Goal: Task Accomplishment & Management: Use online tool/utility

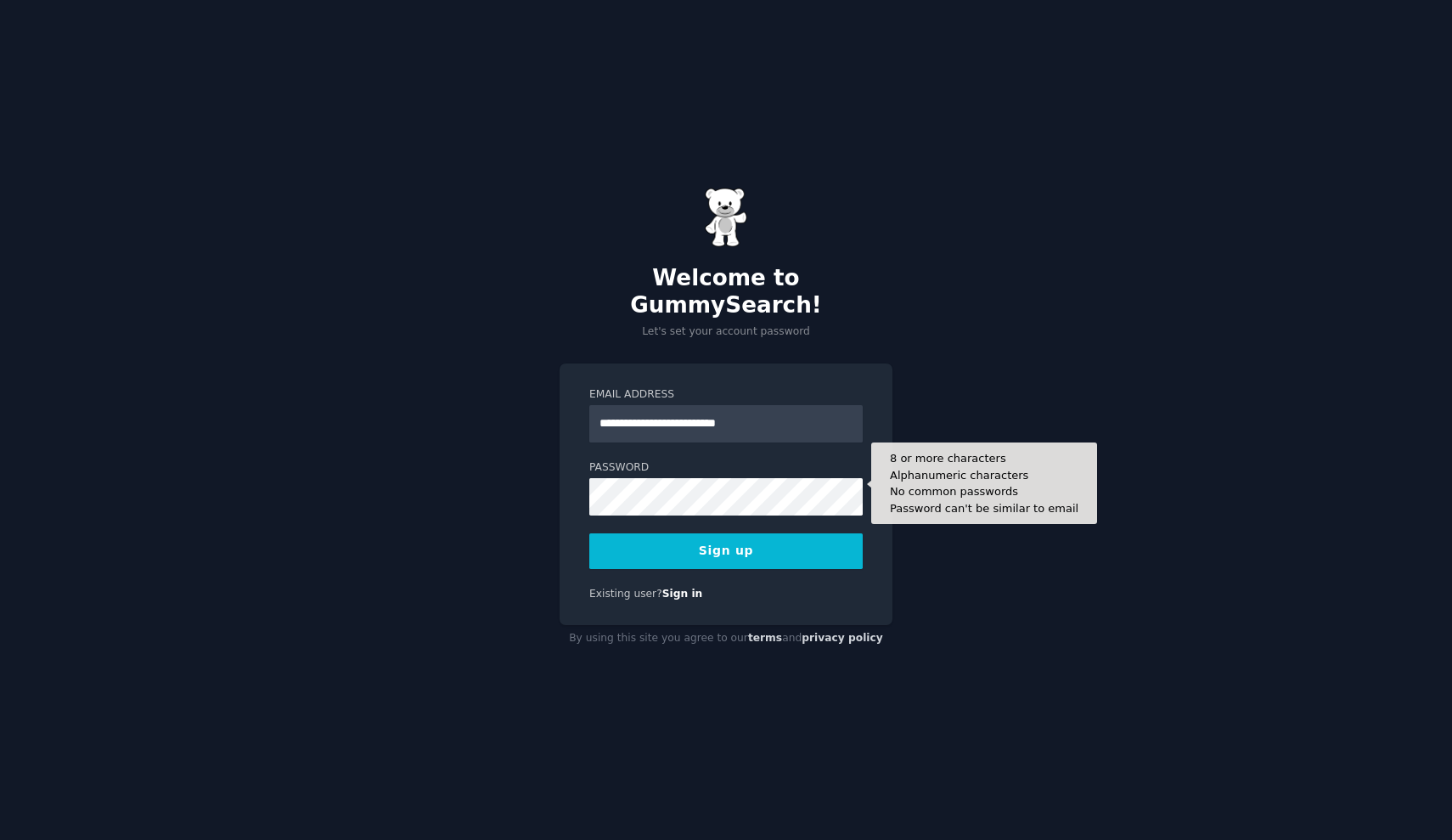
type input "**********"
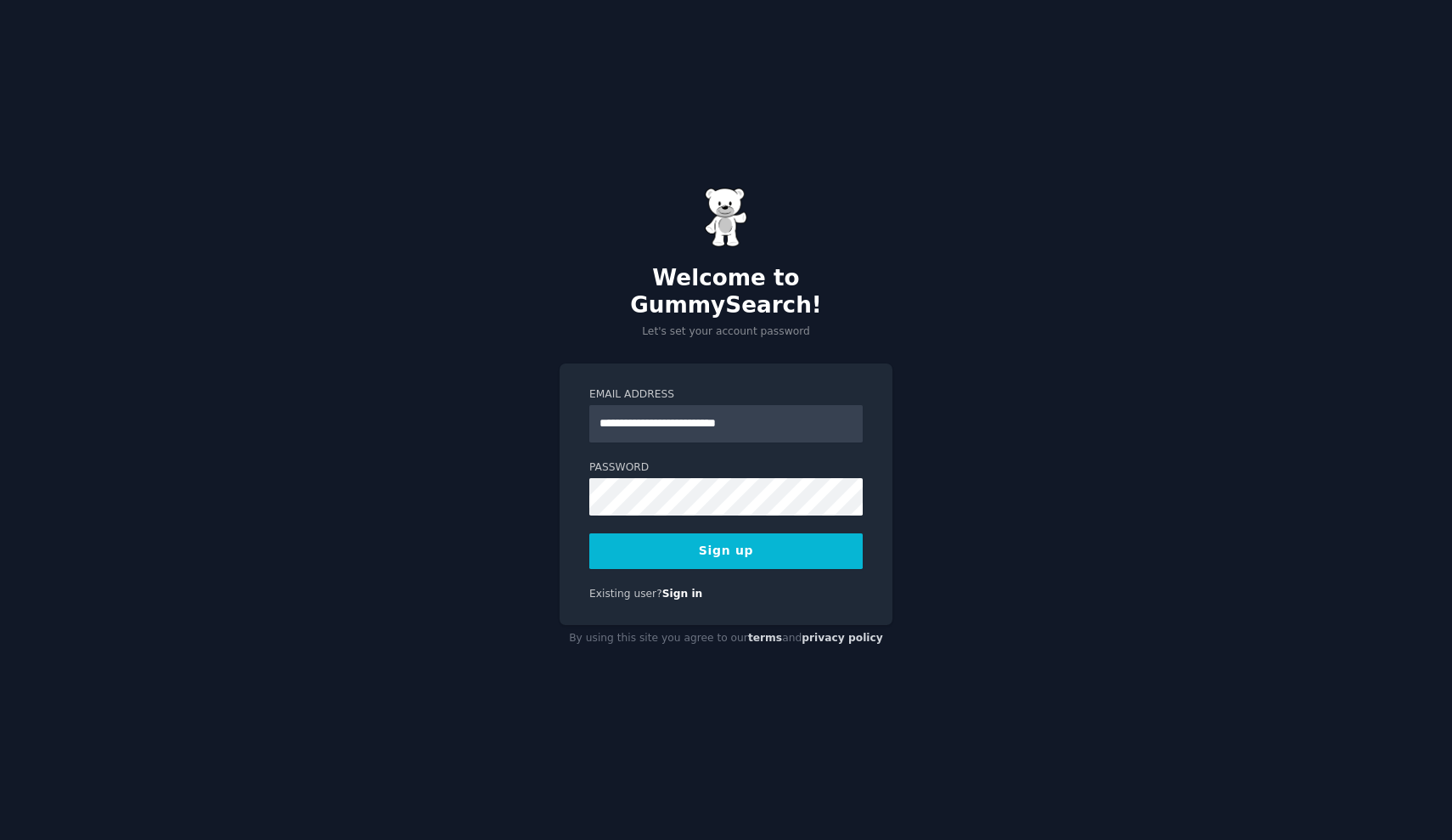
click at [659, 540] on button "Sign up" at bounding box center [726, 551] width 273 height 36
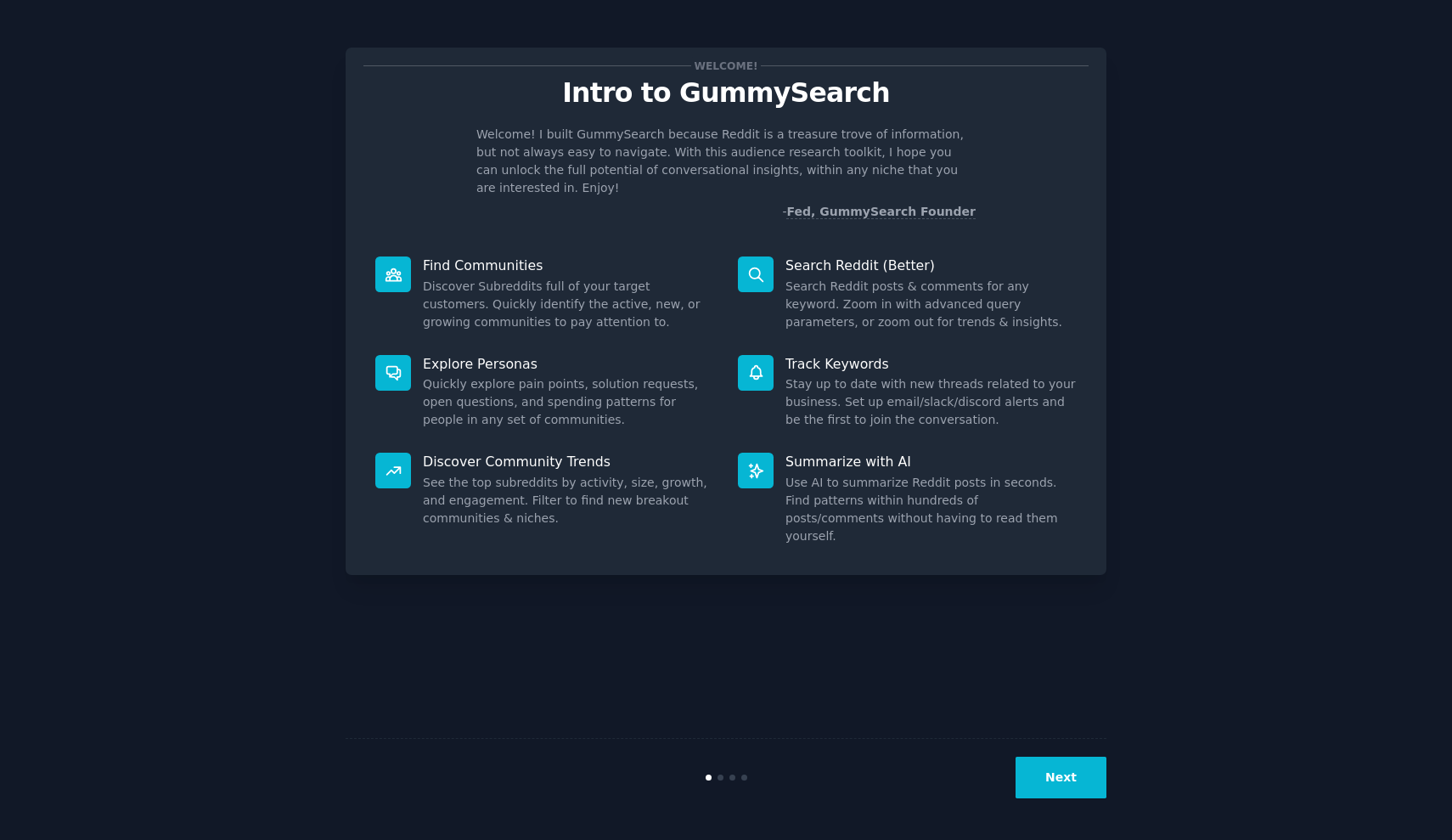
click at [1060, 774] on button "Next" at bounding box center [1061, 778] width 91 height 42
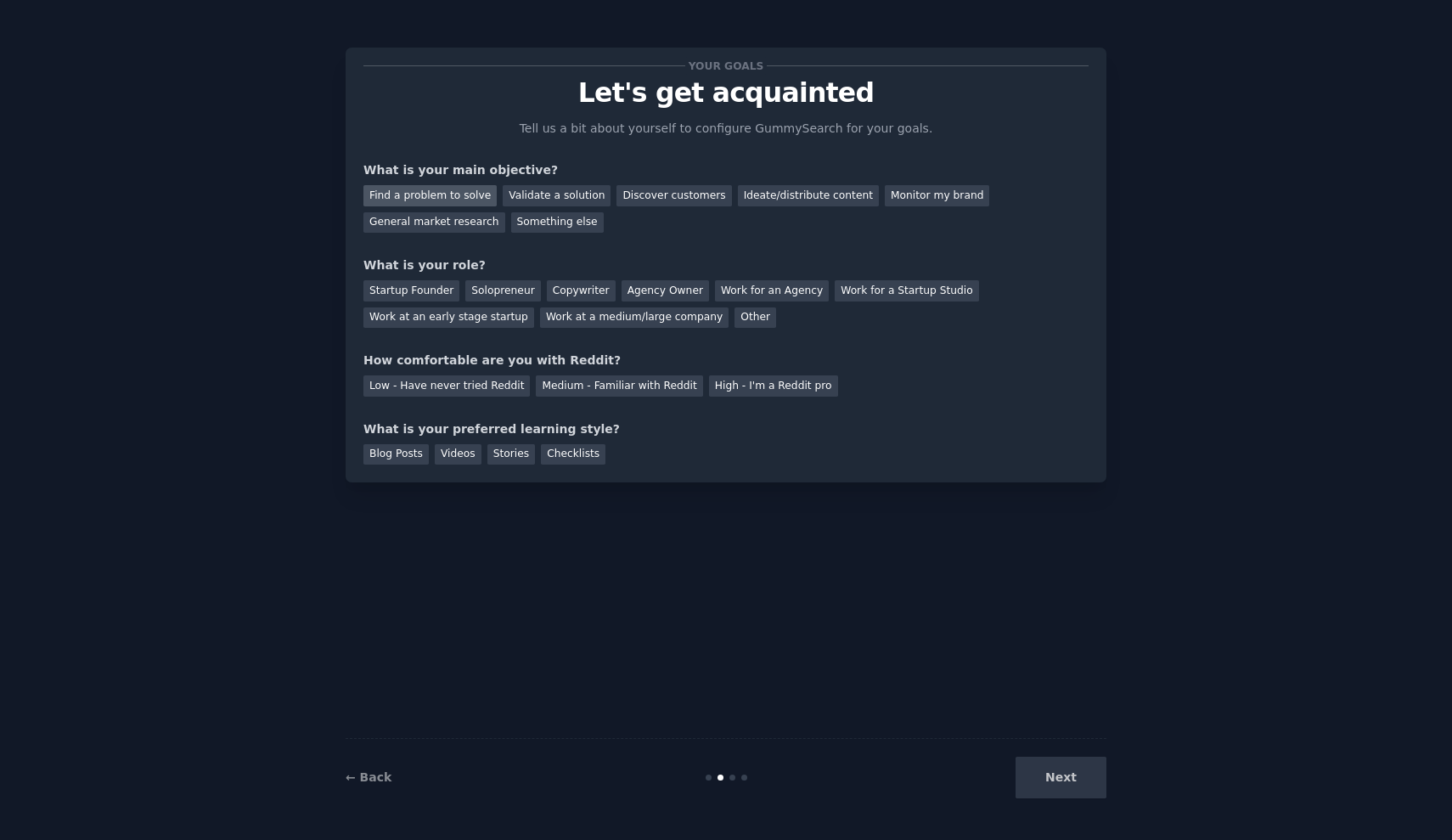
click at [466, 192] on div "Find a problem to solve" at bounding box center [430, 196] width 133 height 21
click at [661, 201] on div "Discover customers" at bounding box center [674, 196] width 115 height 21
click at [441, 293] on div "Startup Founder" at bounding box center [411, 291] width 96 height 21
click at [466, 385] on div "Low - Have never tried Reddit" at bounding box center [446, 385] width 167 height 21
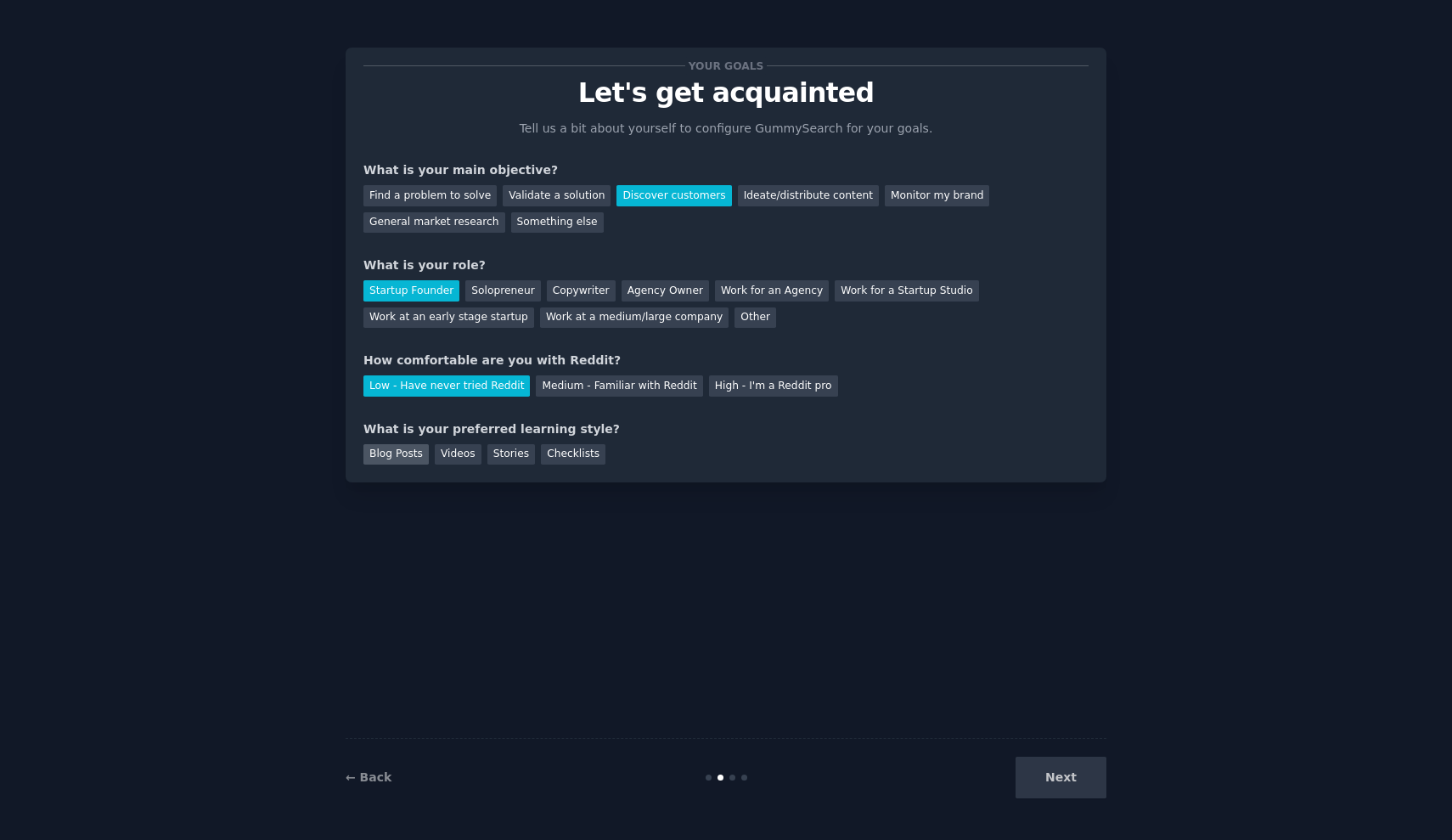
click at [371, 449] on div "Blog Posts" at bounding box center [396, 455] width 66 height 21
click at [1041, 791] on button "Next" at bounding box center [1061, 778] width 91 height 42
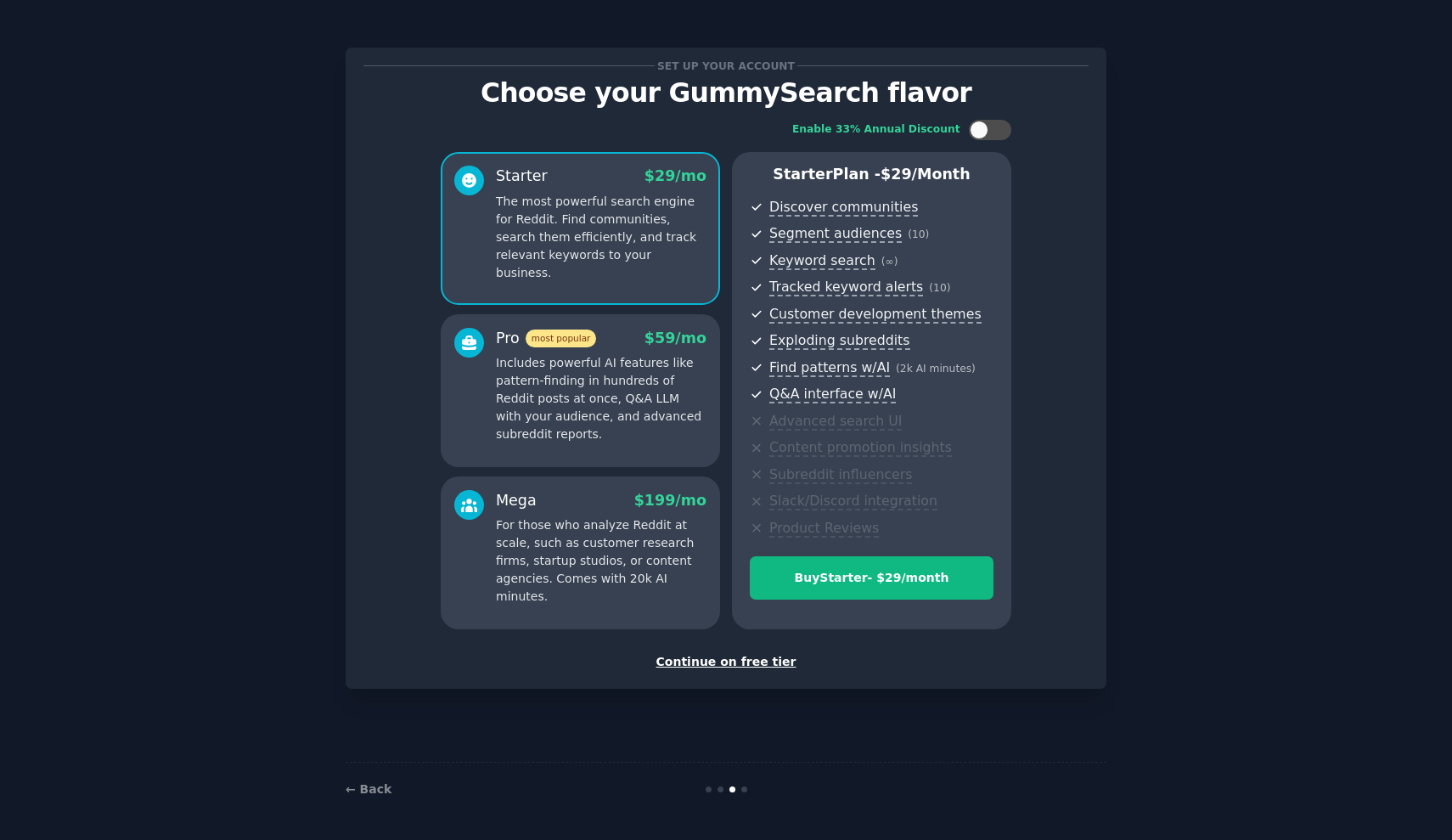
click at [744, 653] on div "Continue on free tier" at bounding box center [726, 661] width 726 height 18
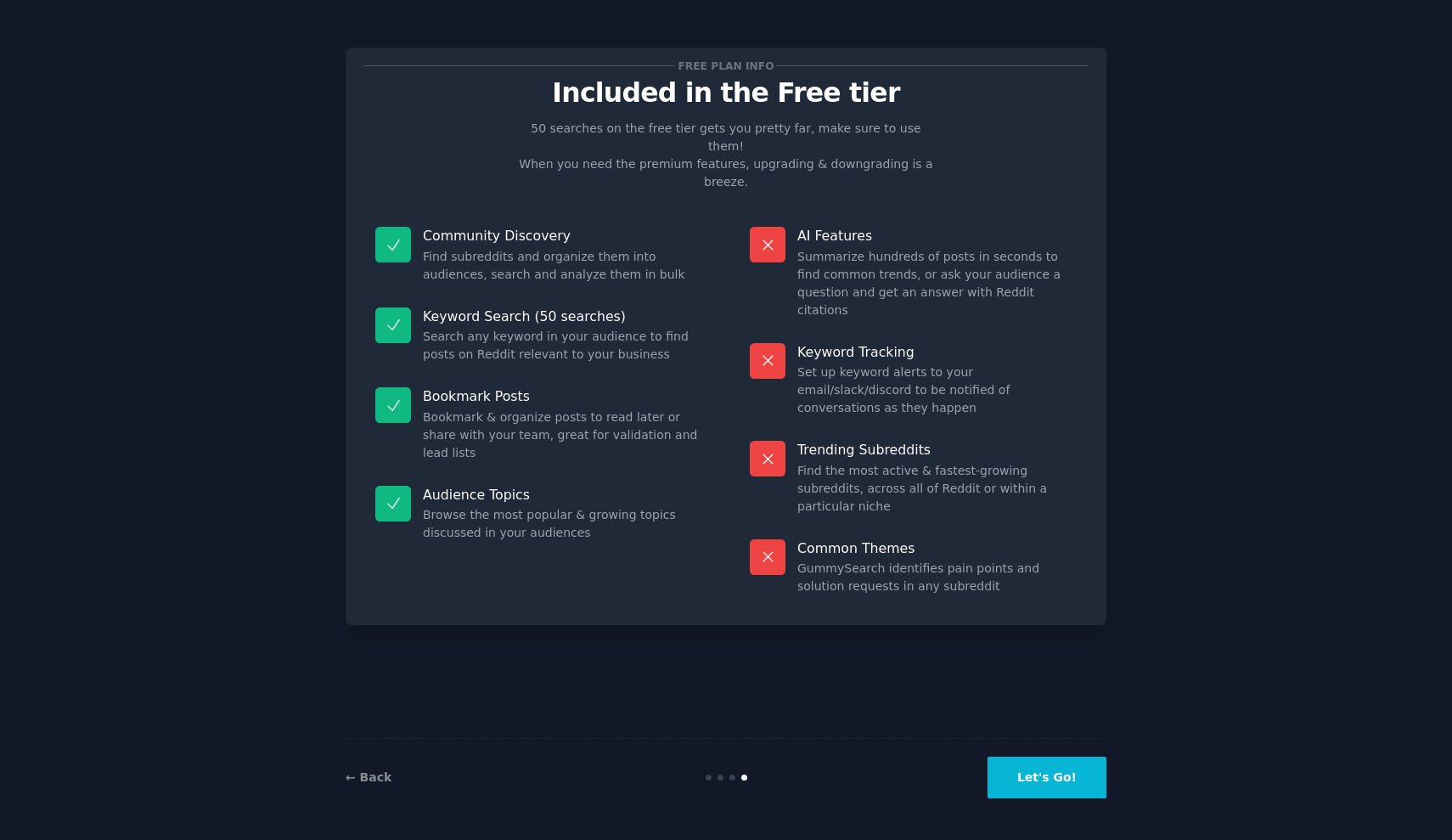
click at [1035, 773] on button "Let's Go!" at bounding box center [1047, 778] width 119 height 42
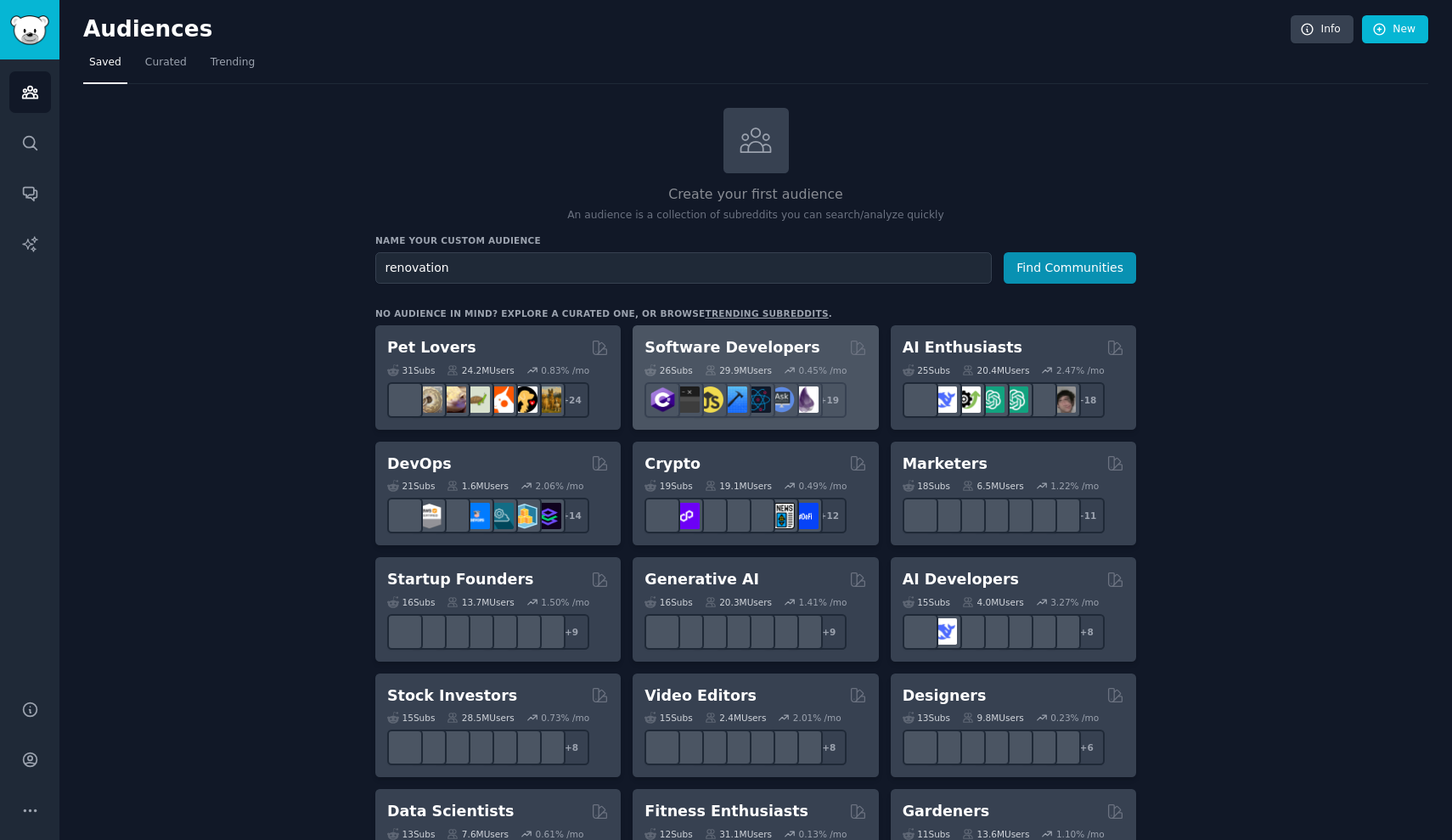
type input "renovation"
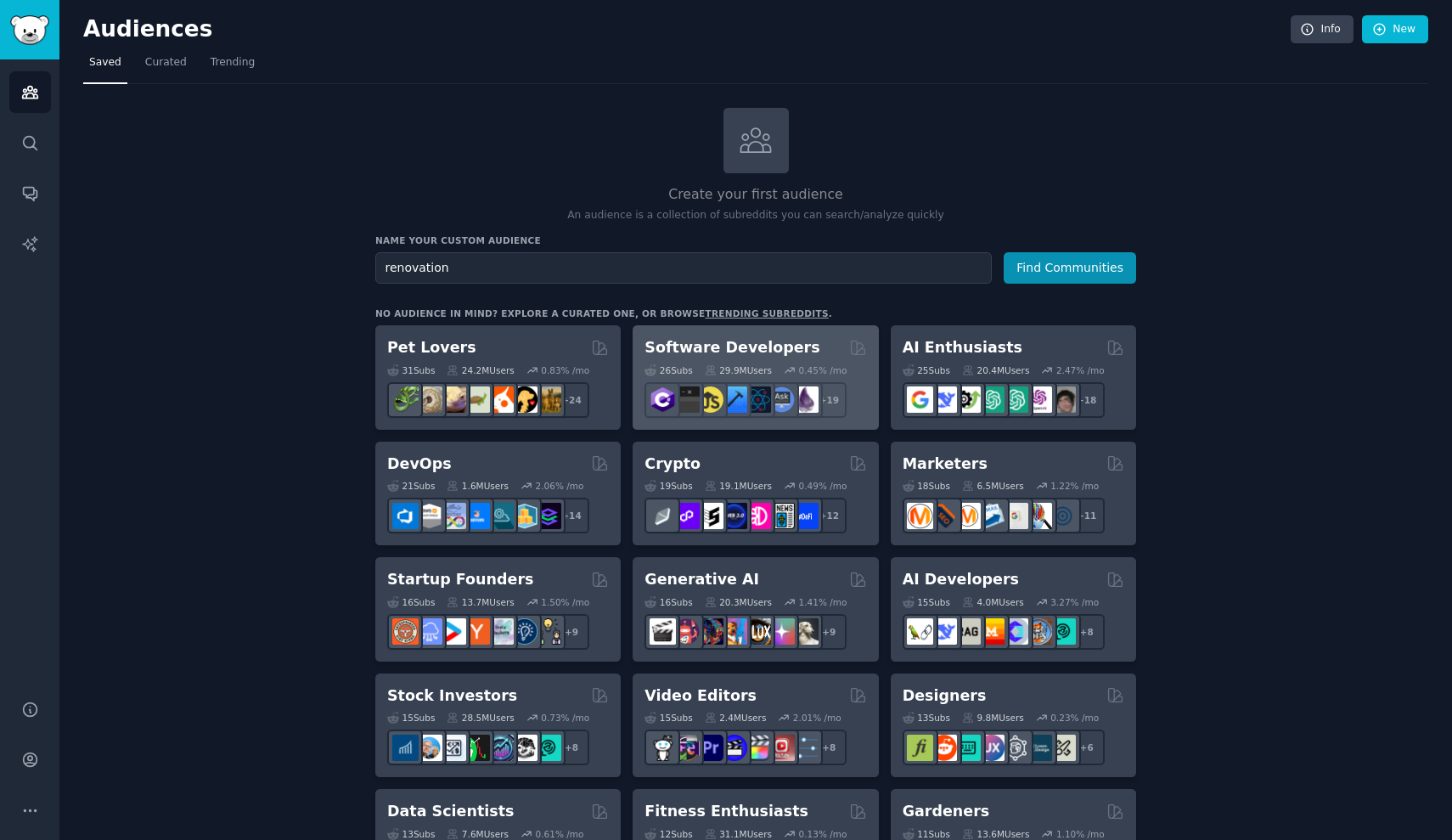
click at [1071, 266] on button "Find Communities" at bounding box center [1070, 267] width 132 height 32
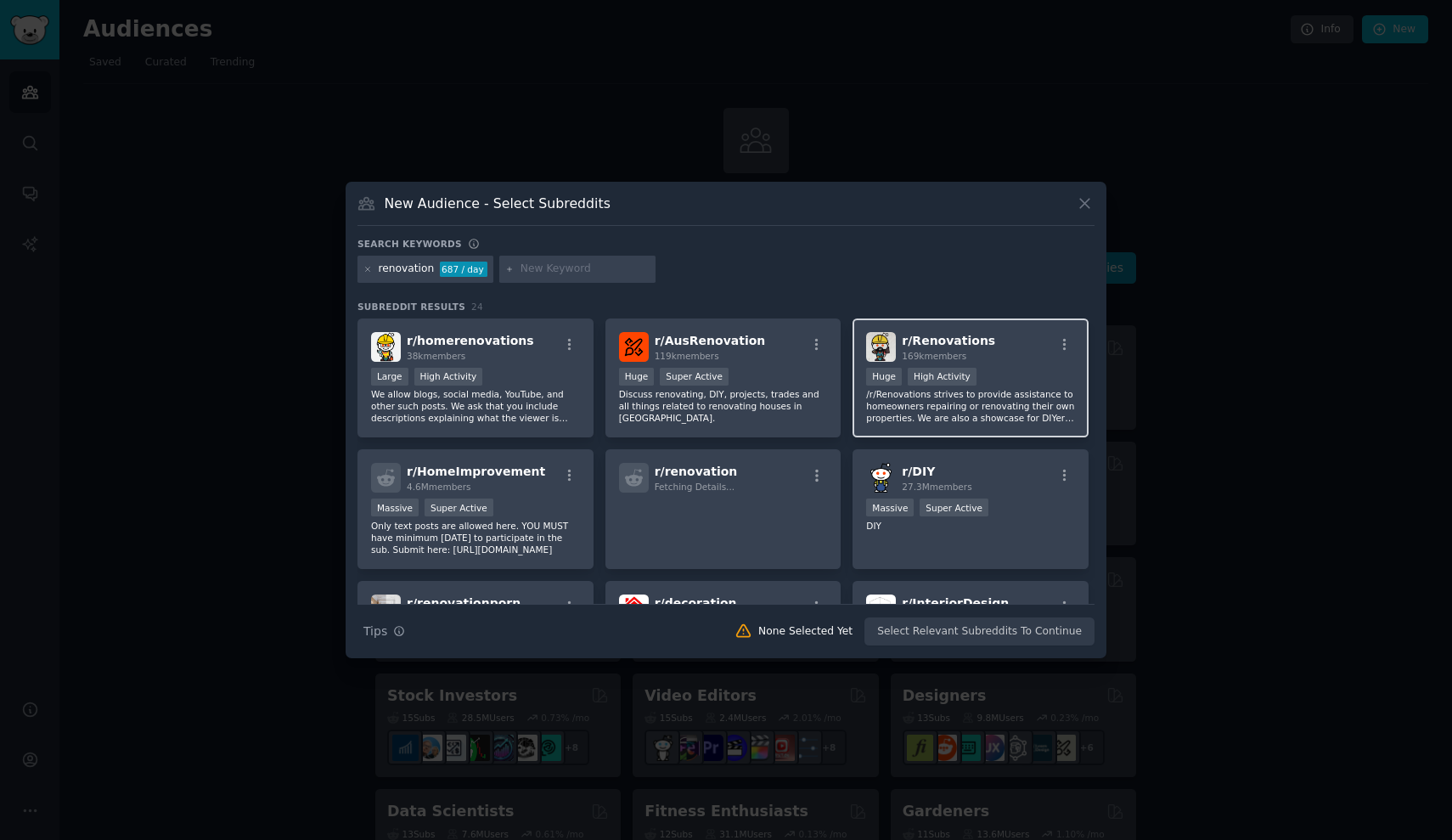
click at [989, 397] on p "/r/Renovations strives to provide assistance to homeowners repairing or renovat…" at bounding box center [971, 406] width 209 height 36
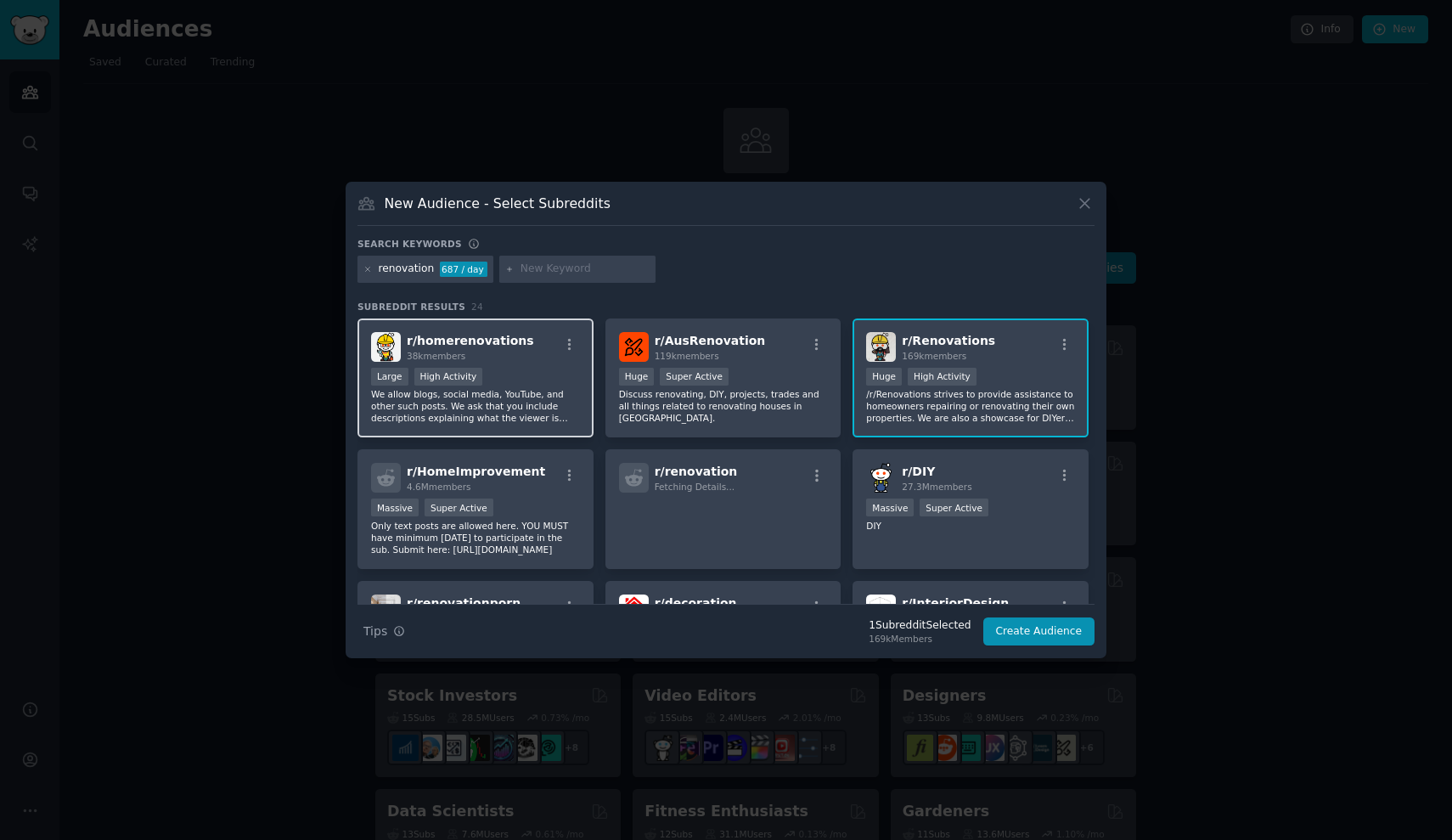
click at [547, 417] on p "We allow blogs, social media, YouTube, and other such posts. We ask that you in…" at bounding box center [475, 406] width 209 height 36
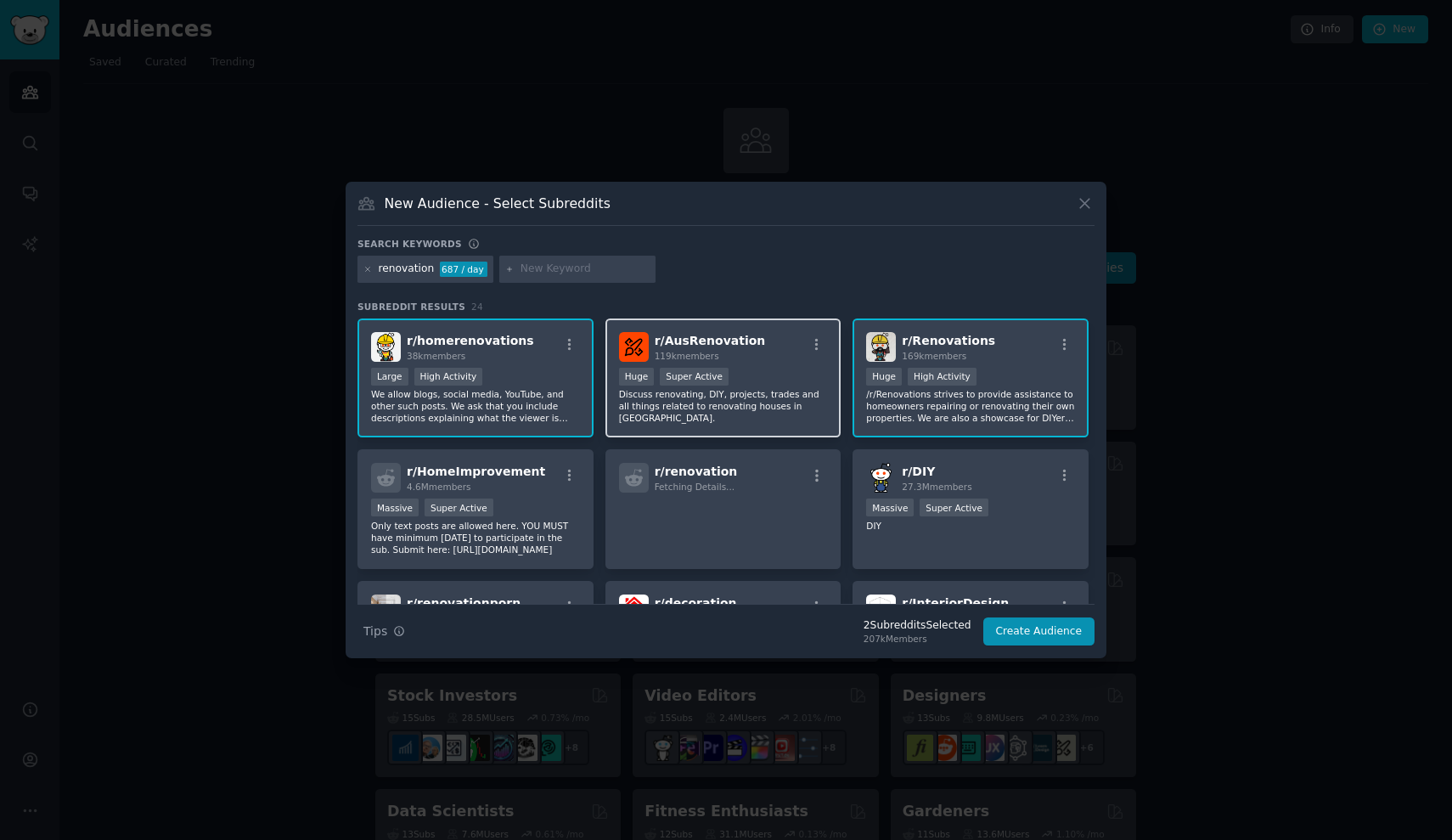
click at [682, 414] on div "r/ AusRenovation 119k members >= 95th percentile for submissions / day Huge Sup…" at bounding box center [724, 379] width 236 height 120
click at [1026, 634] on button "Create Audience" at bounding box center [1039, 632] width 112 height 29
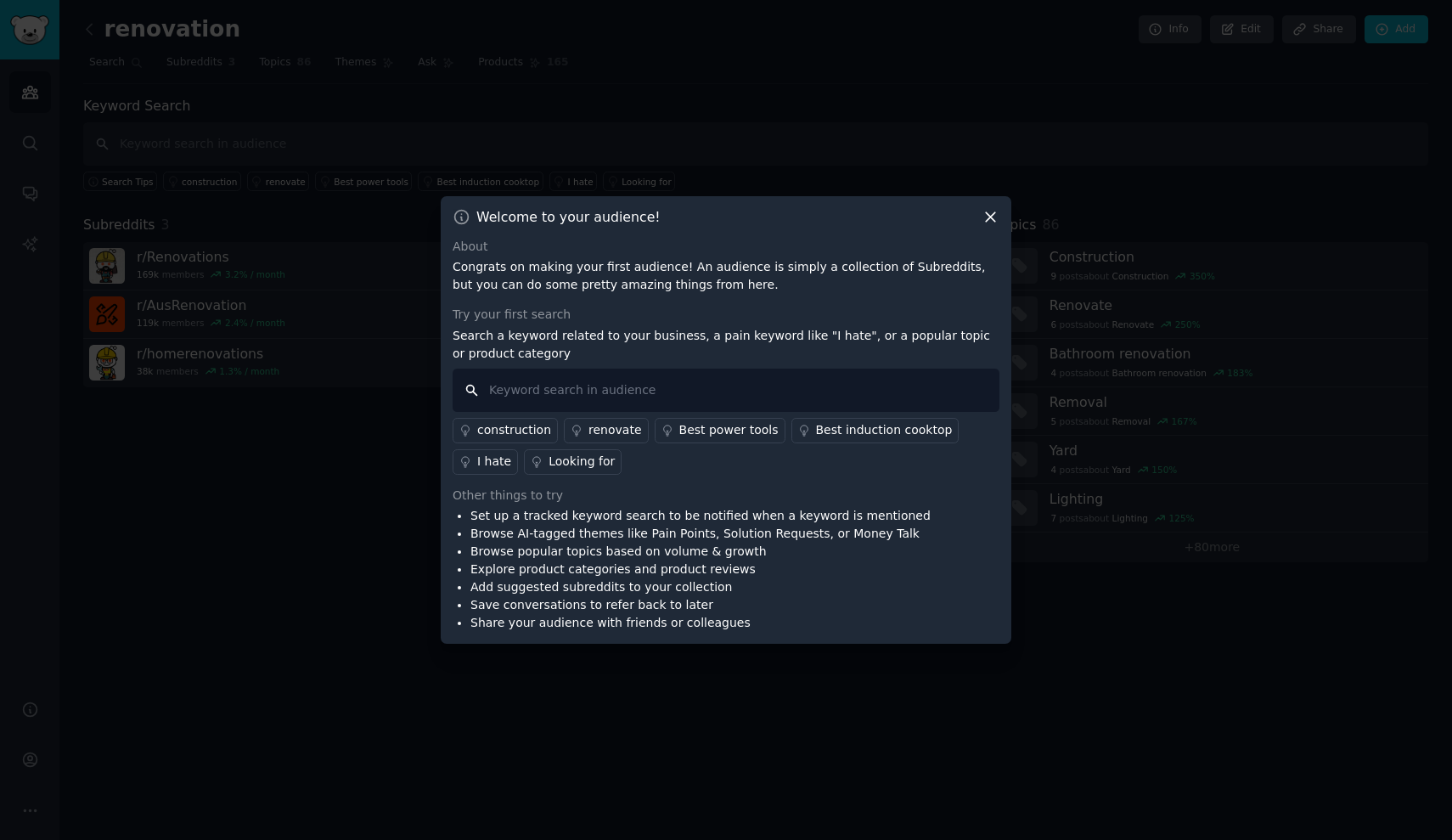
click at [754, 397] on input "text" at bounding box center [726, 390] width 547 height 44
type input "AI"
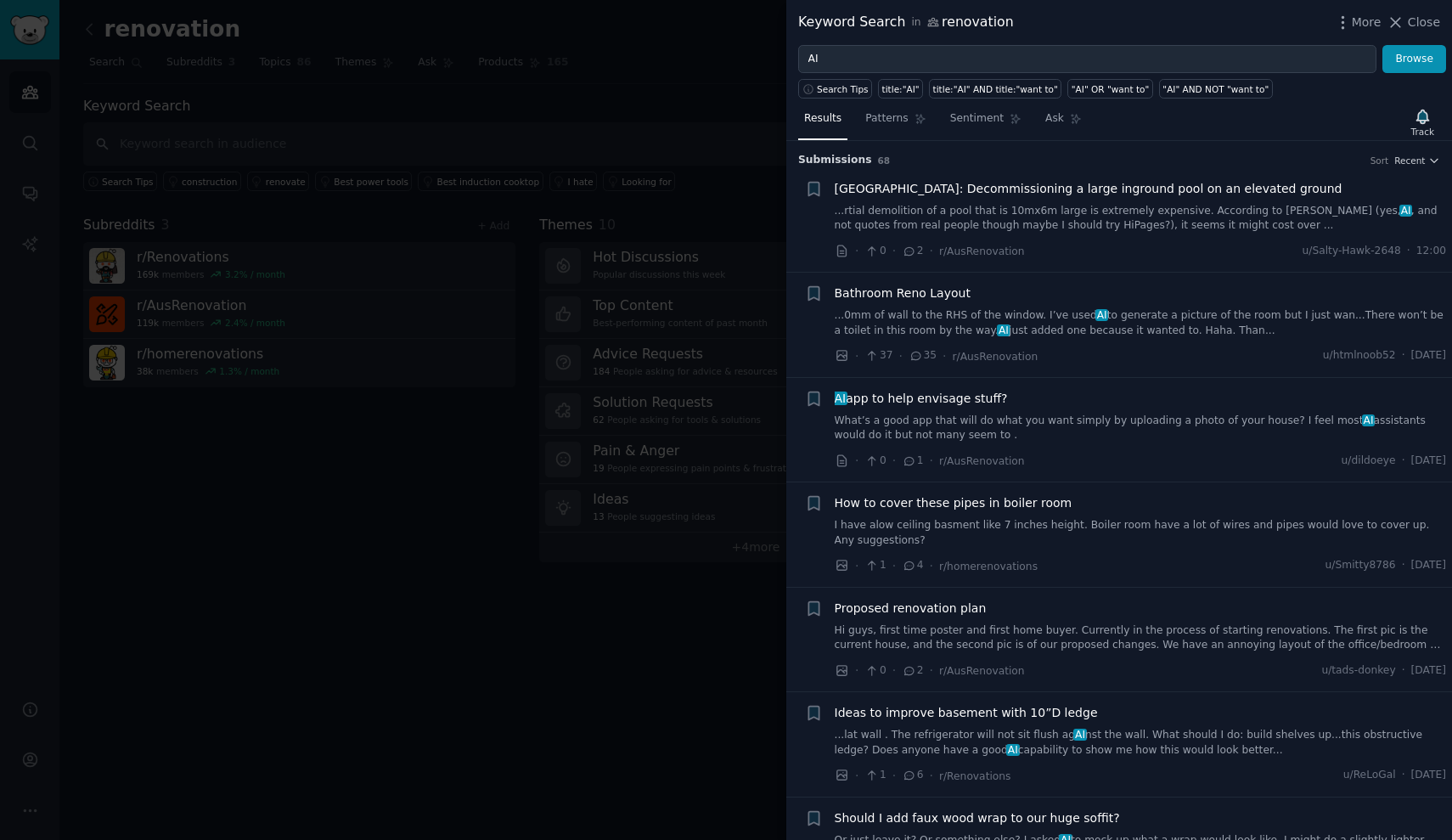
click at [963, 398] on span "AI app to help envisage stuff?" at bounding box center [921, 398] width 173 height 18
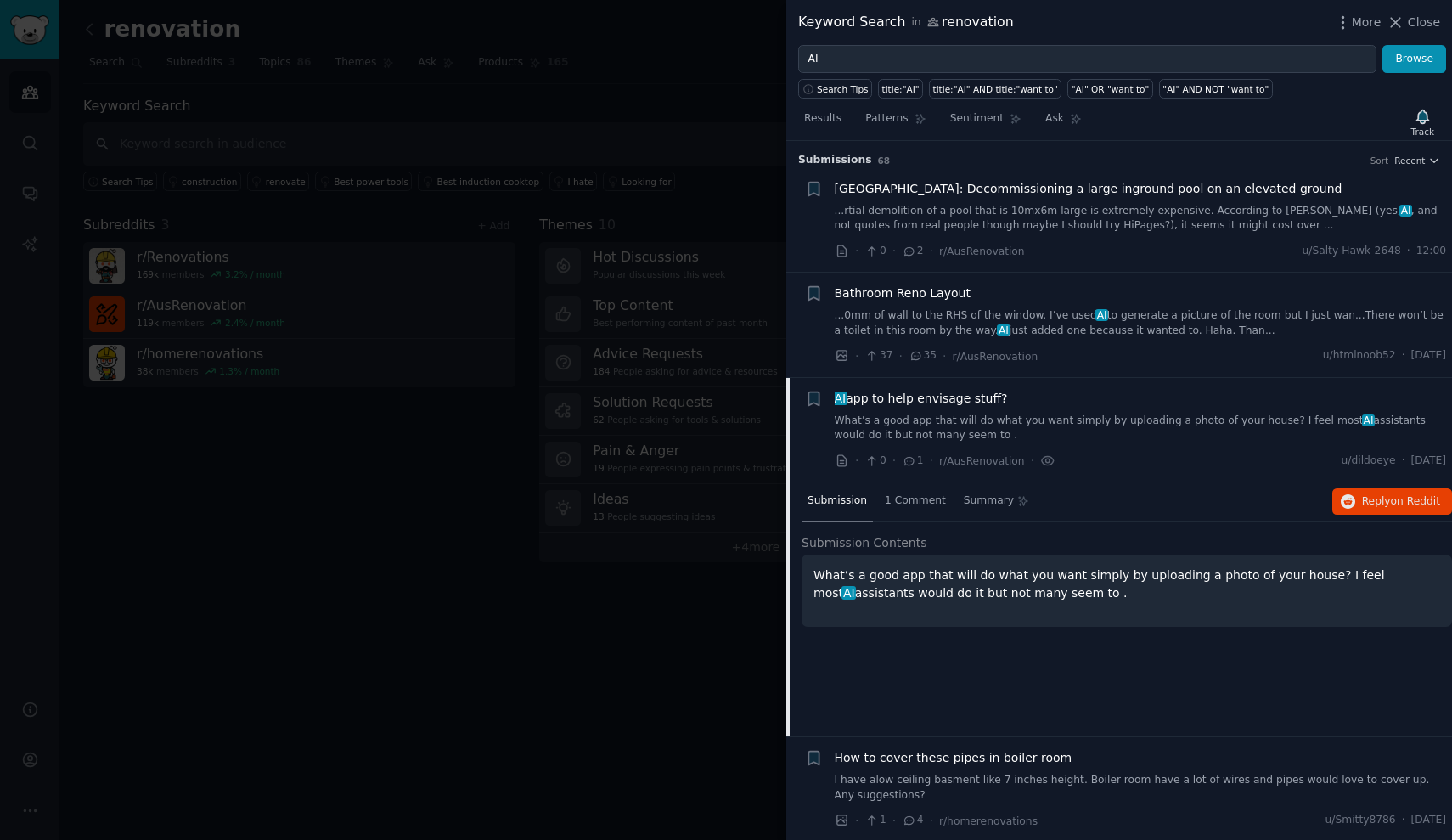
scroll to position [234, 0]
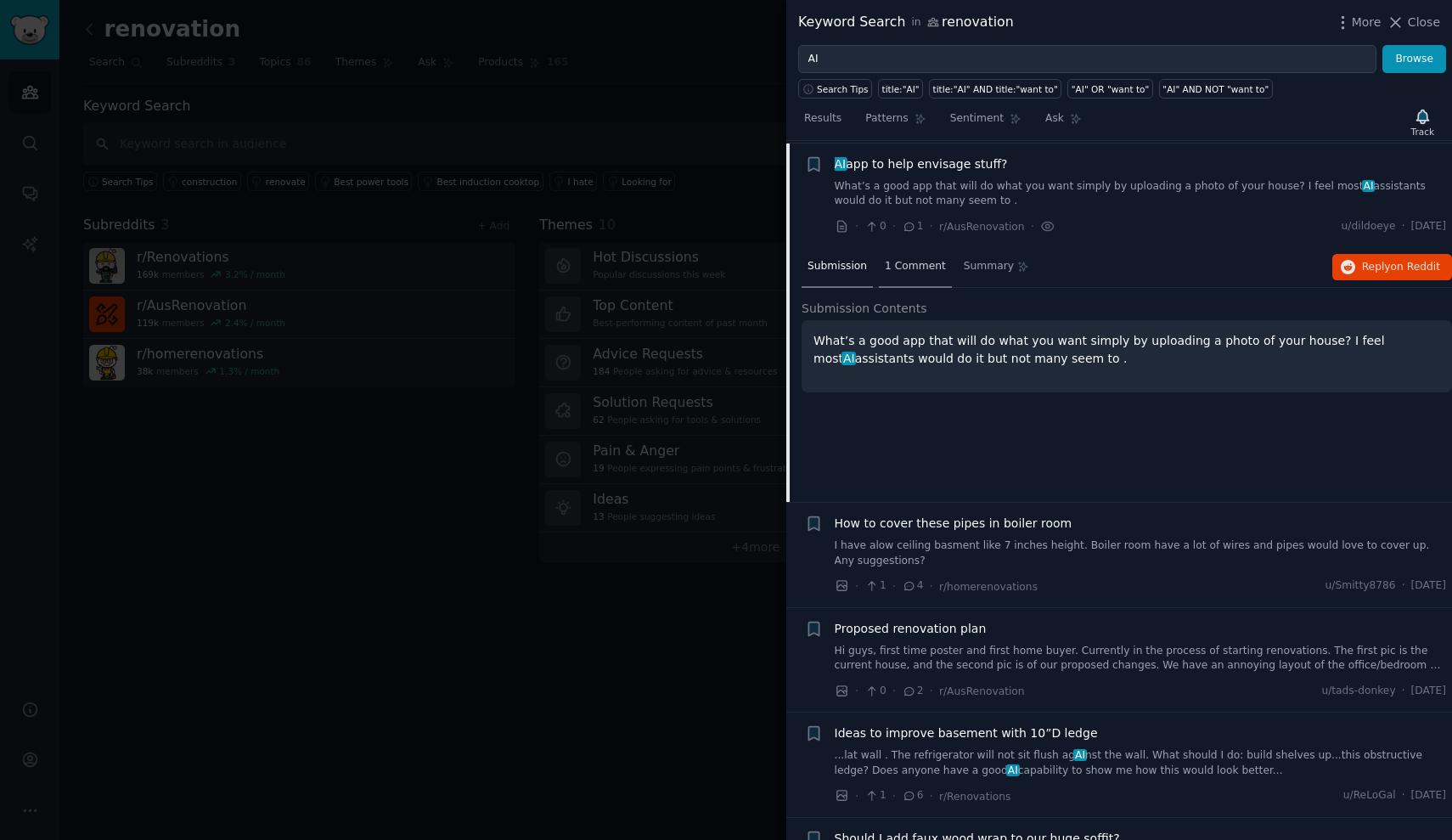
click at [910, 269] on span "1 Comment" at bounding box center [916, 267] width 62 height 15
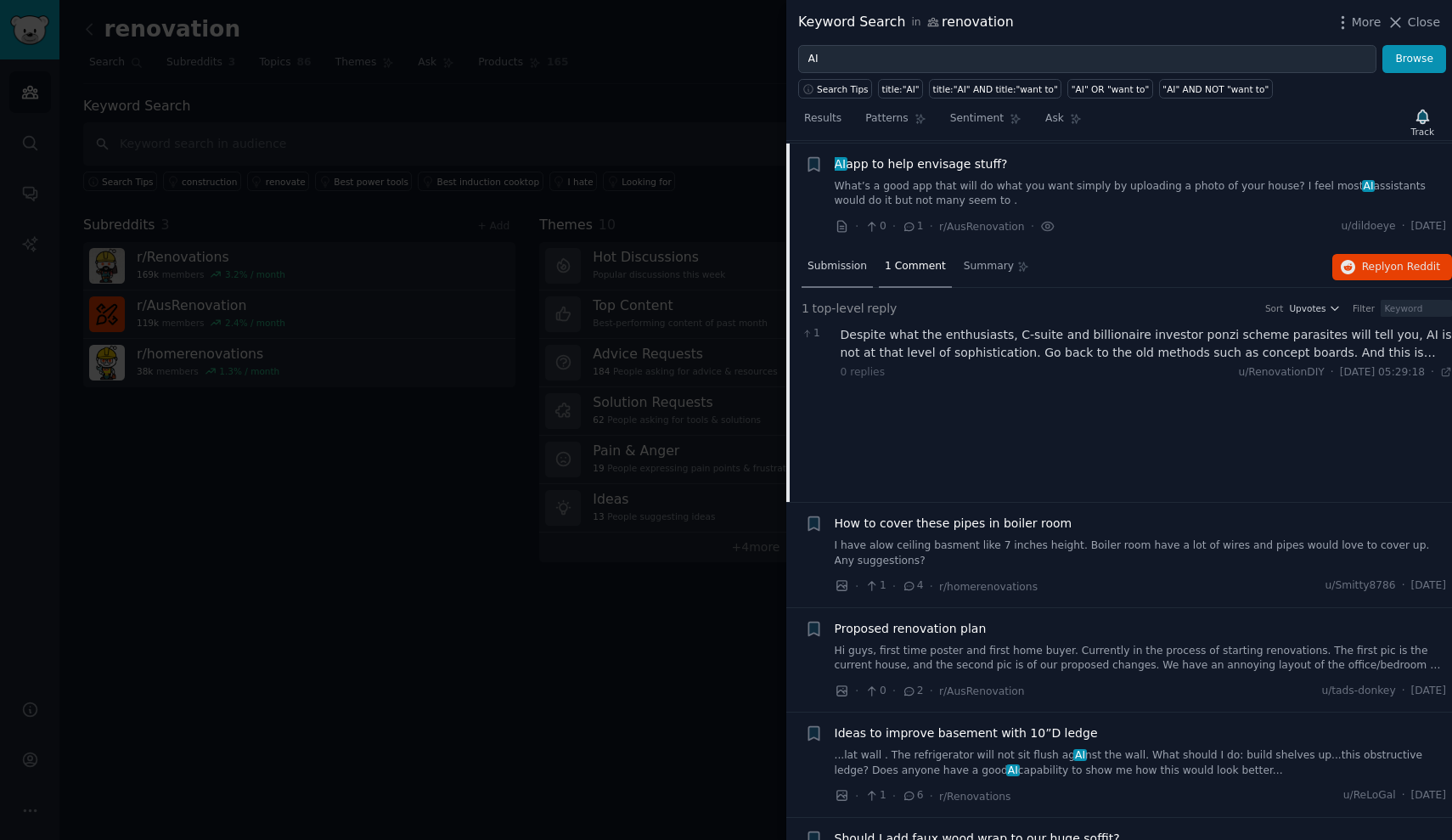
click at [838, 277] on div "Submission" at bounding box center [837, 267] width 71 height 41
